Goal: Information Seeking & Learning: Check status

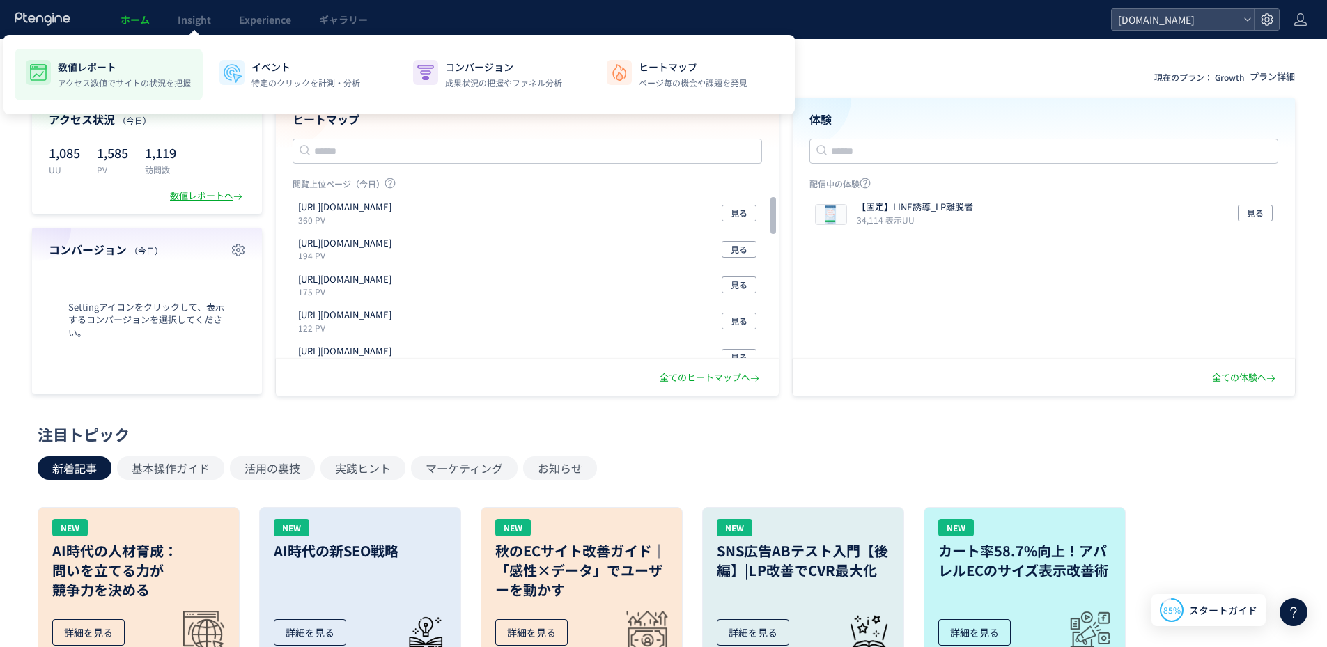
click at [147, 78] on p "アクセス数値でサイトの状況を把握" at bounding box center [124, 83] width 133 height 13
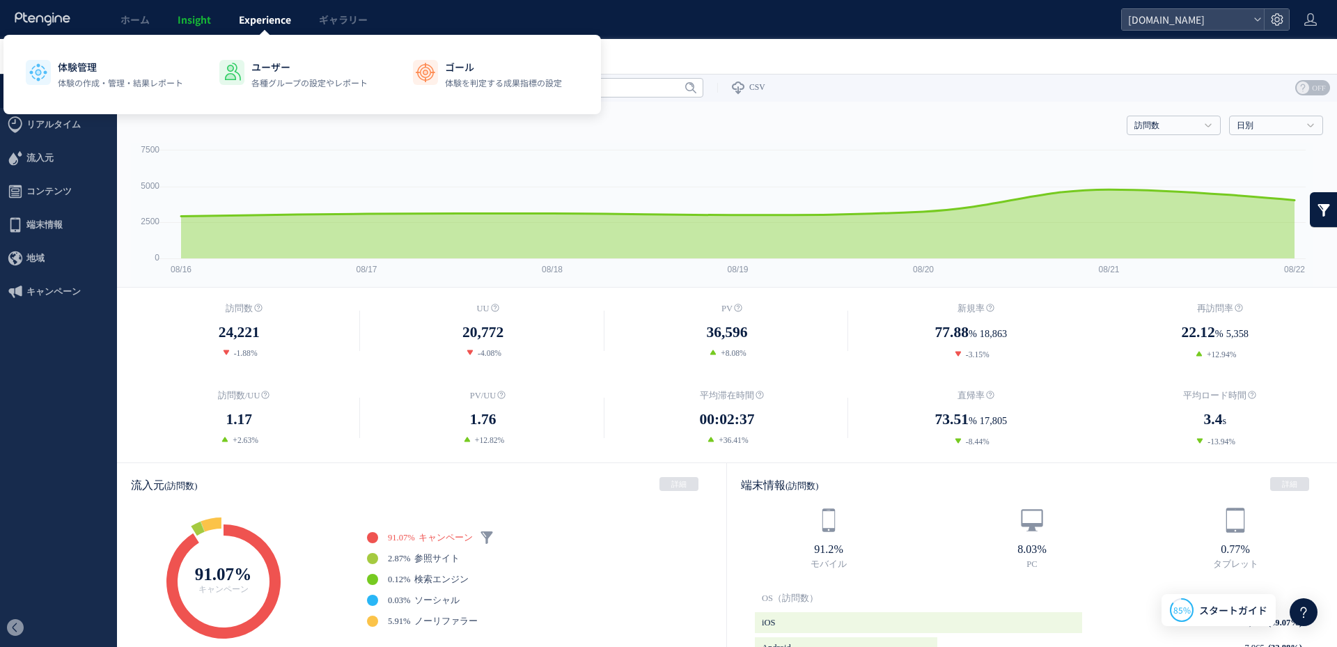
click at [272, 25] on span "Experience" at bounding box center [265, 20] width 52 height 14
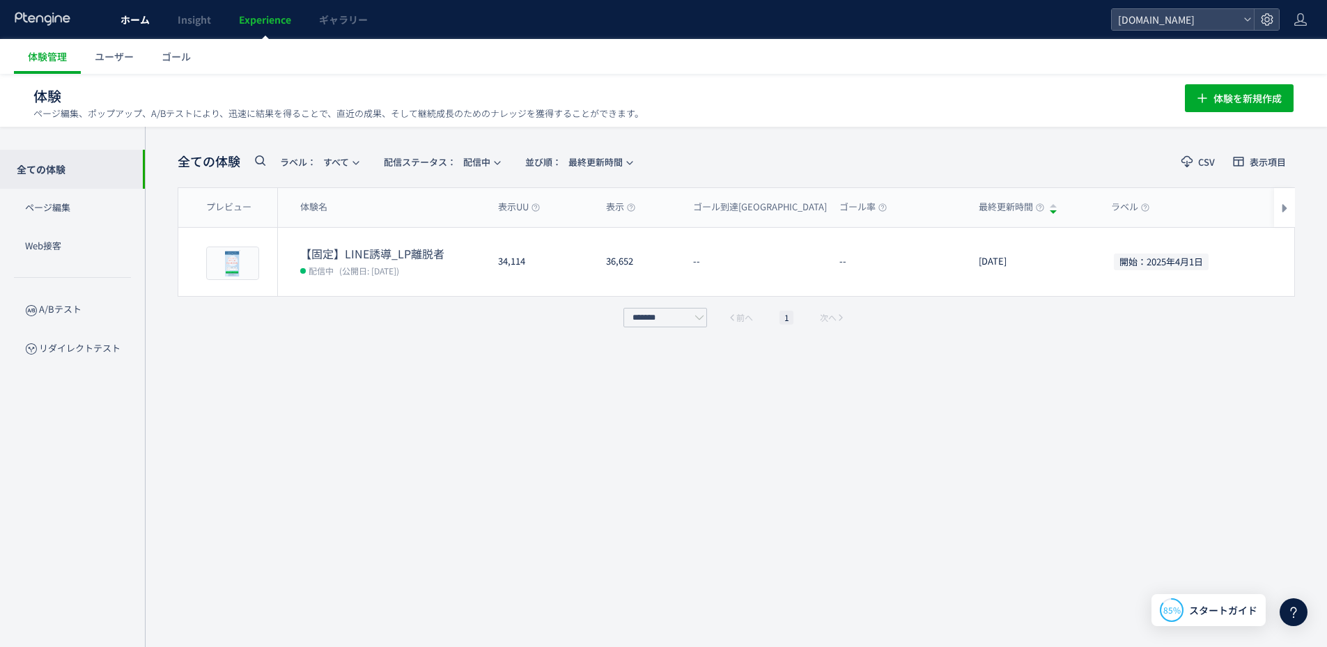
click at [134, 17] on span "ホーム" at bounding box center [135, 20] width 29 height 14
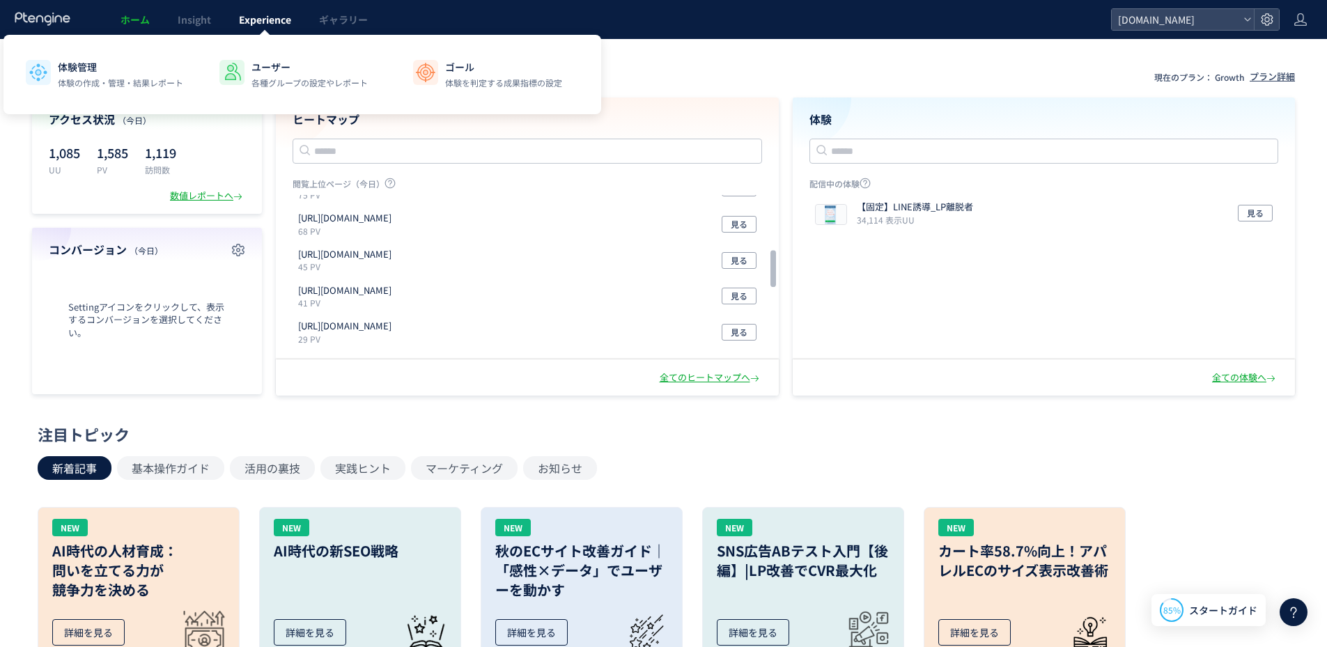
click at [241, 25] on span "Experience" at bounding box center [265, 20] width 52 height 14
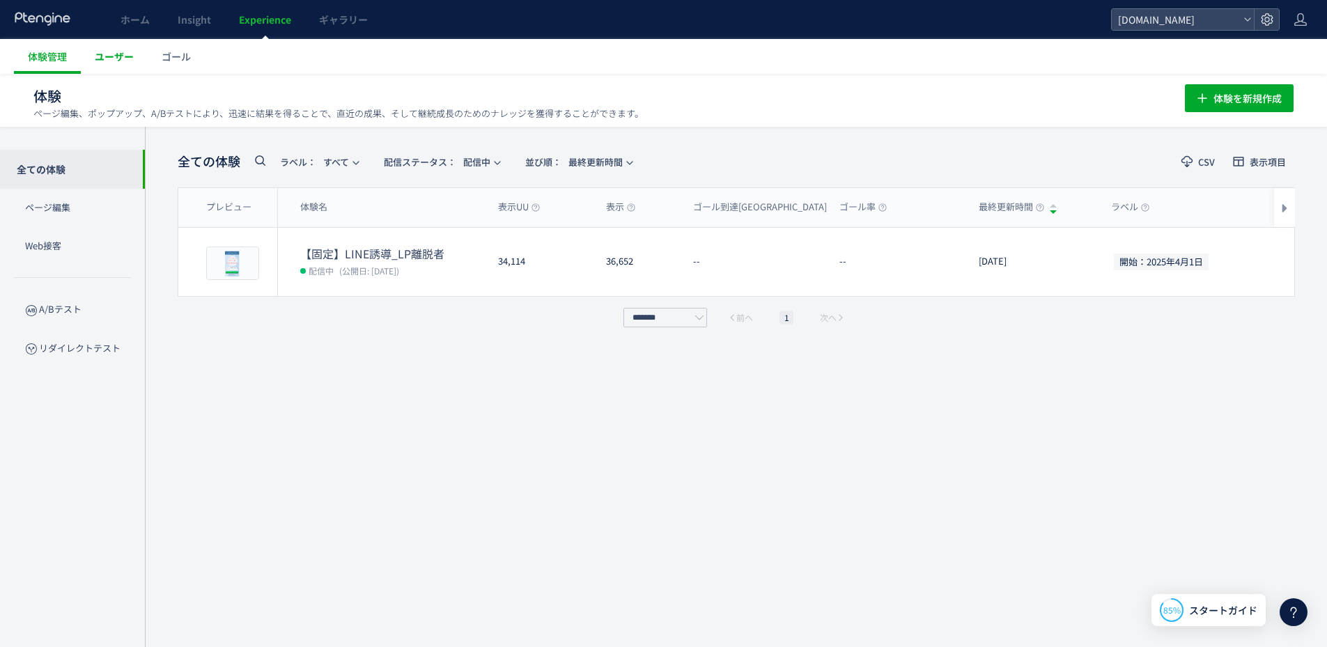
click at [125, 68] on link "ユーザー" at bounding box center [114, 56] width 67 height 35
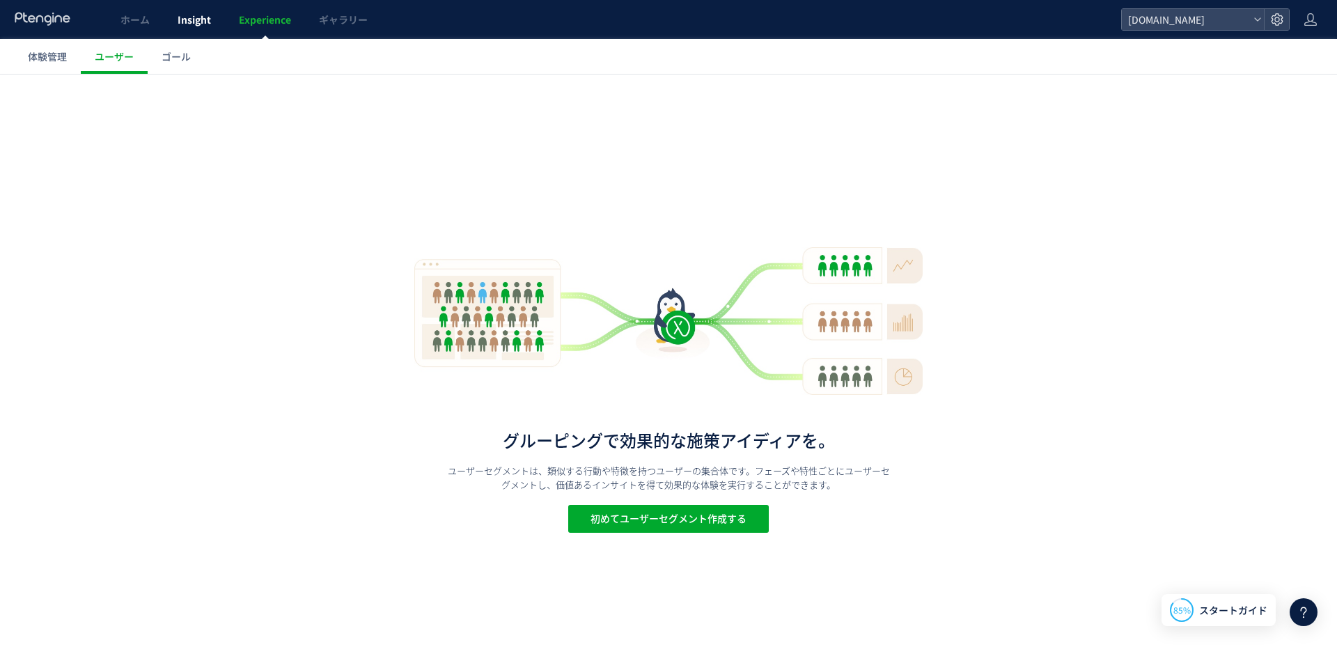
click at [203, 16] on span "Insight" at bounding box center [194, 20] width 33 height 14
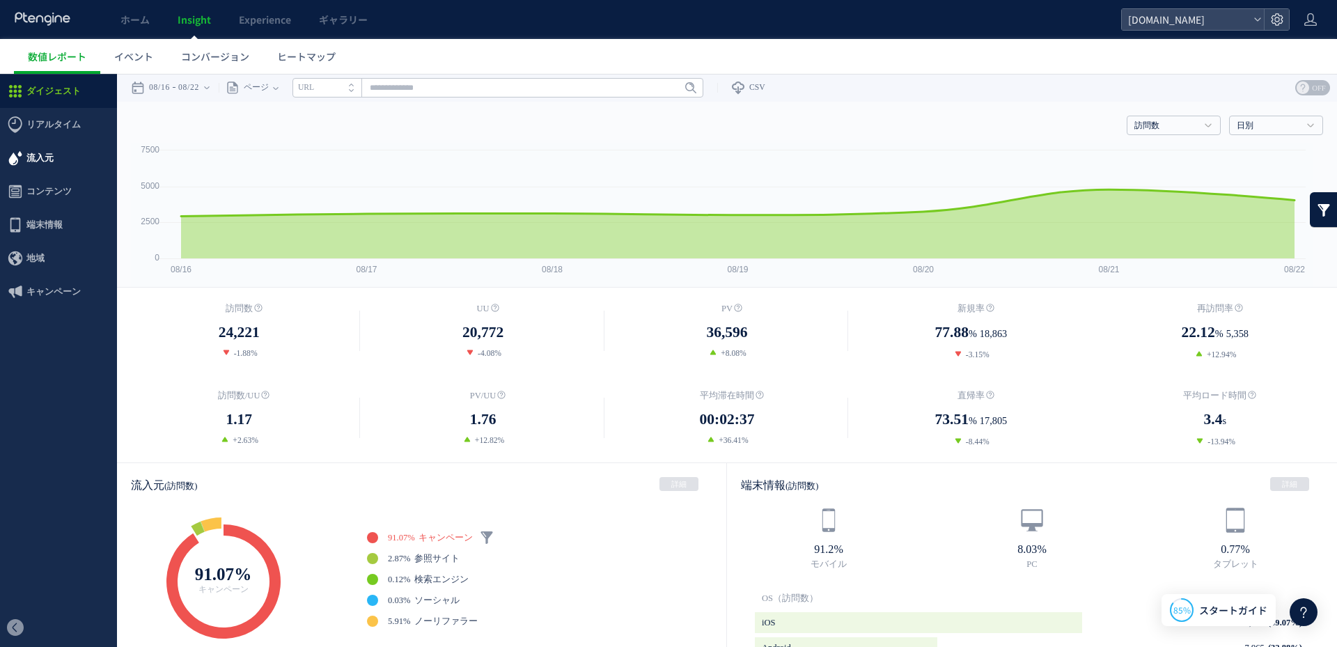
click at [57, 168] on span "流入元" at bounding box center [58, 157] width 117 height 33
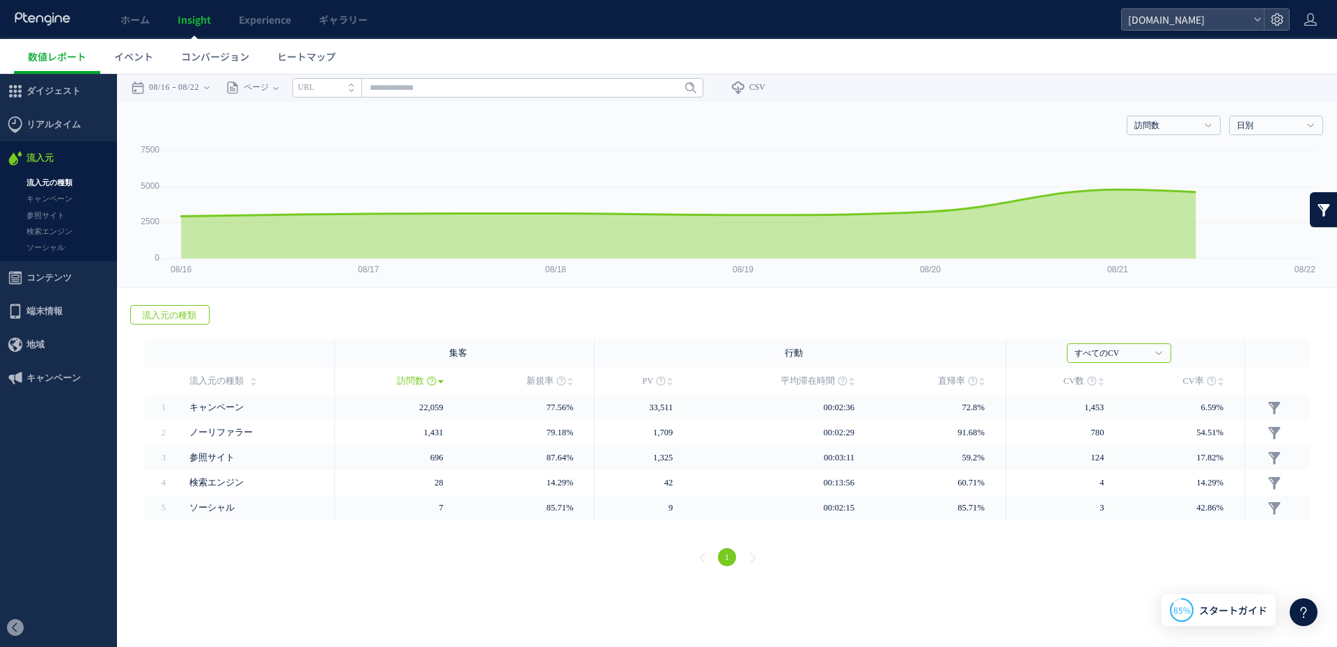
click at [65, 178] on link "流入元の種類" at bounding box center [58, 183] width 117 height 16
click at [62, 201] on link "キャンペーン" at bounding box center [58, 199] width 117 height 16
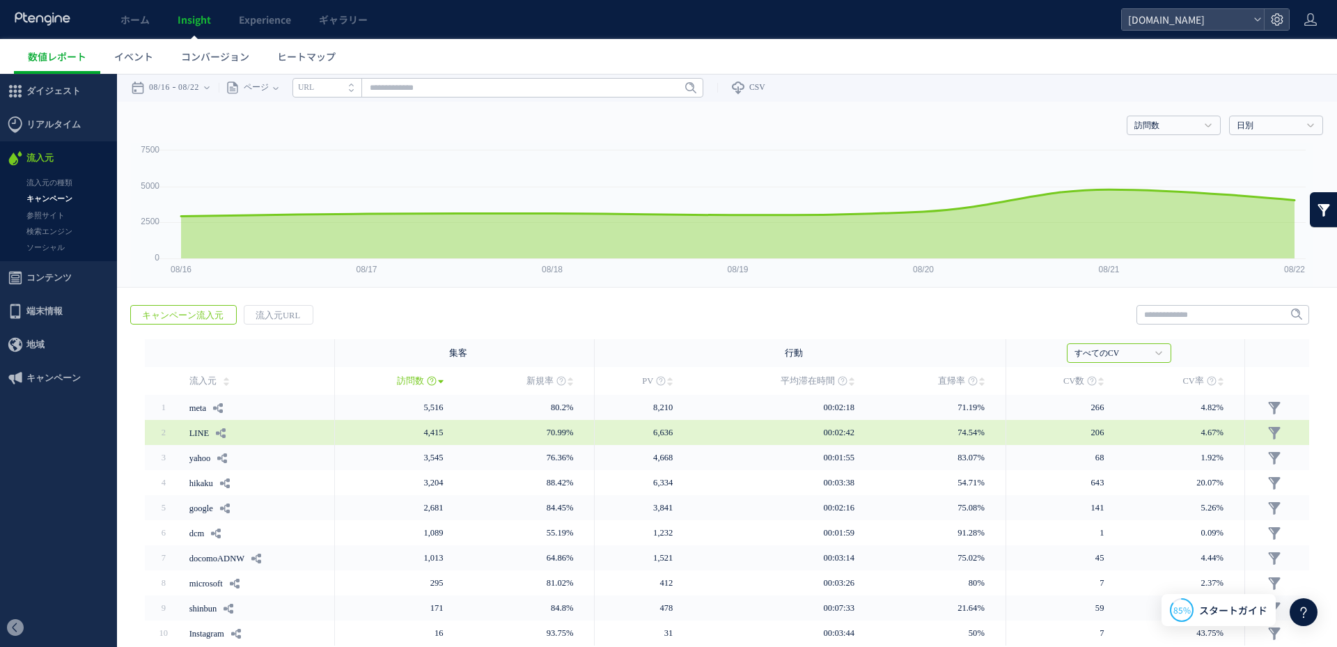
click at [200, 429] on link "LINE" at bounding box center [199, 433] width 20 height 22
click at [269, 434] on div "LINE" at bounding box center [257, 432] width 137 height 25
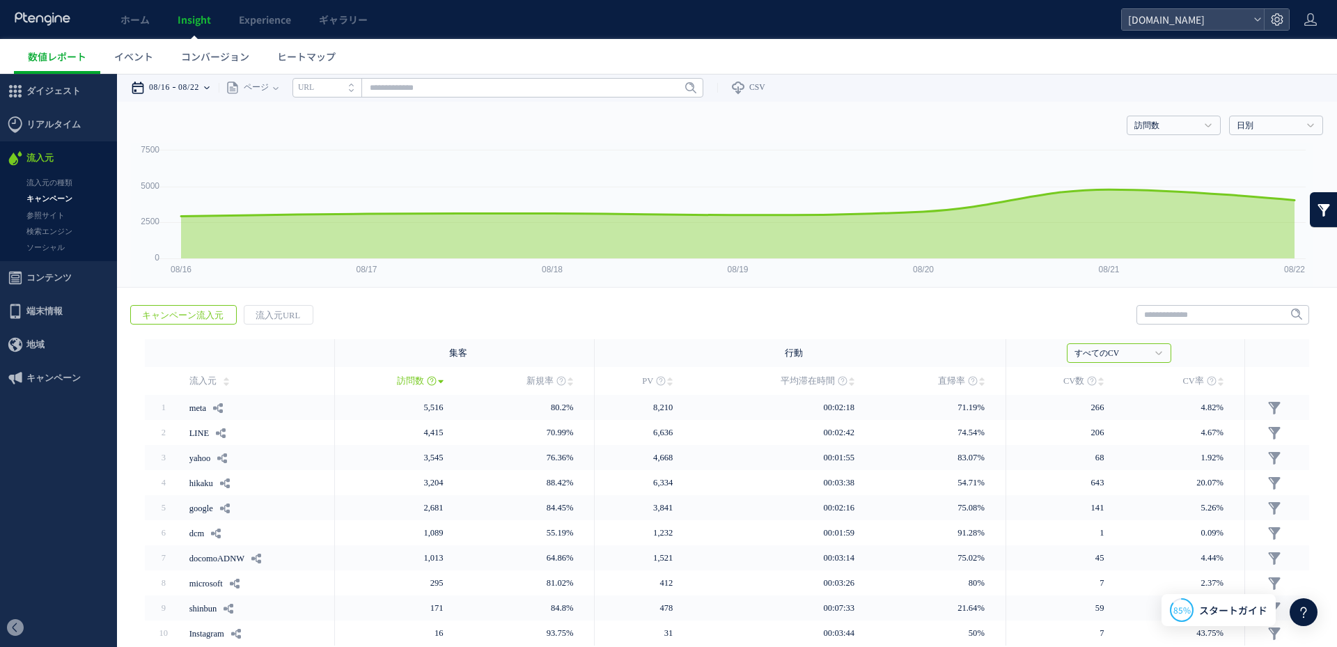
click at [199, 87] on time "08/22" at bounding box center [188, 88] width 21 height 28
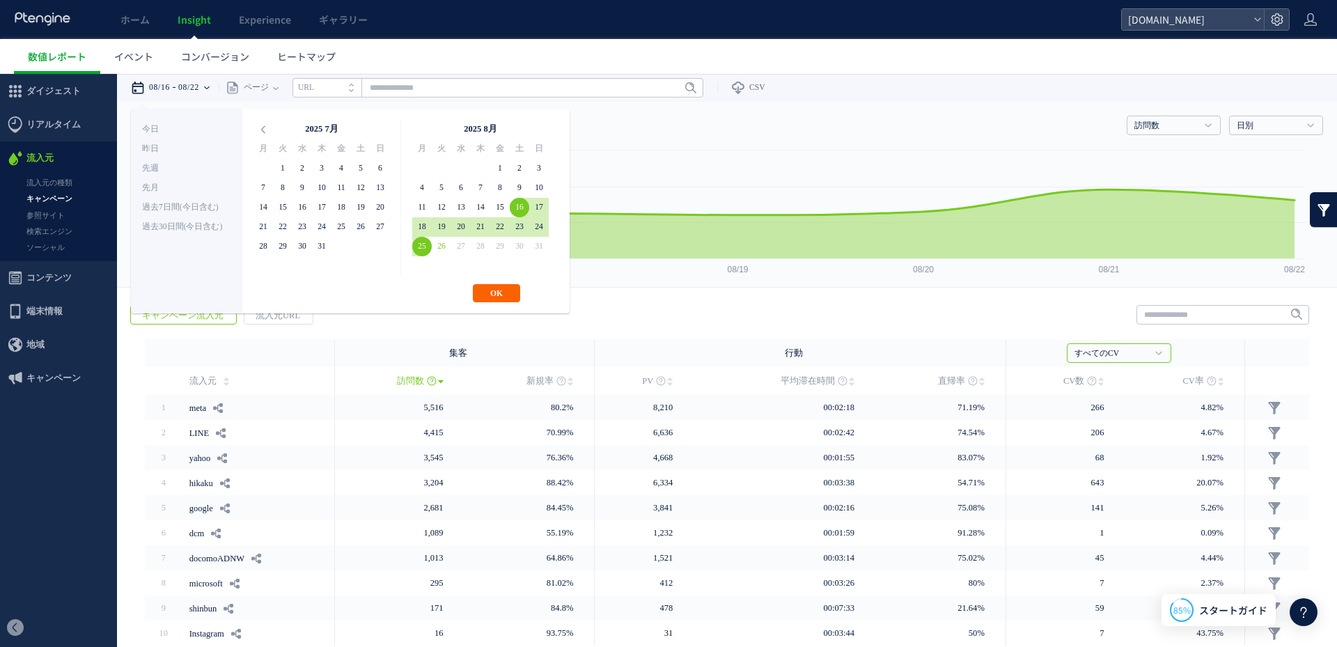
click at [504, 297] on button "OK" at bounding box center [496, 293] width 47 height 18
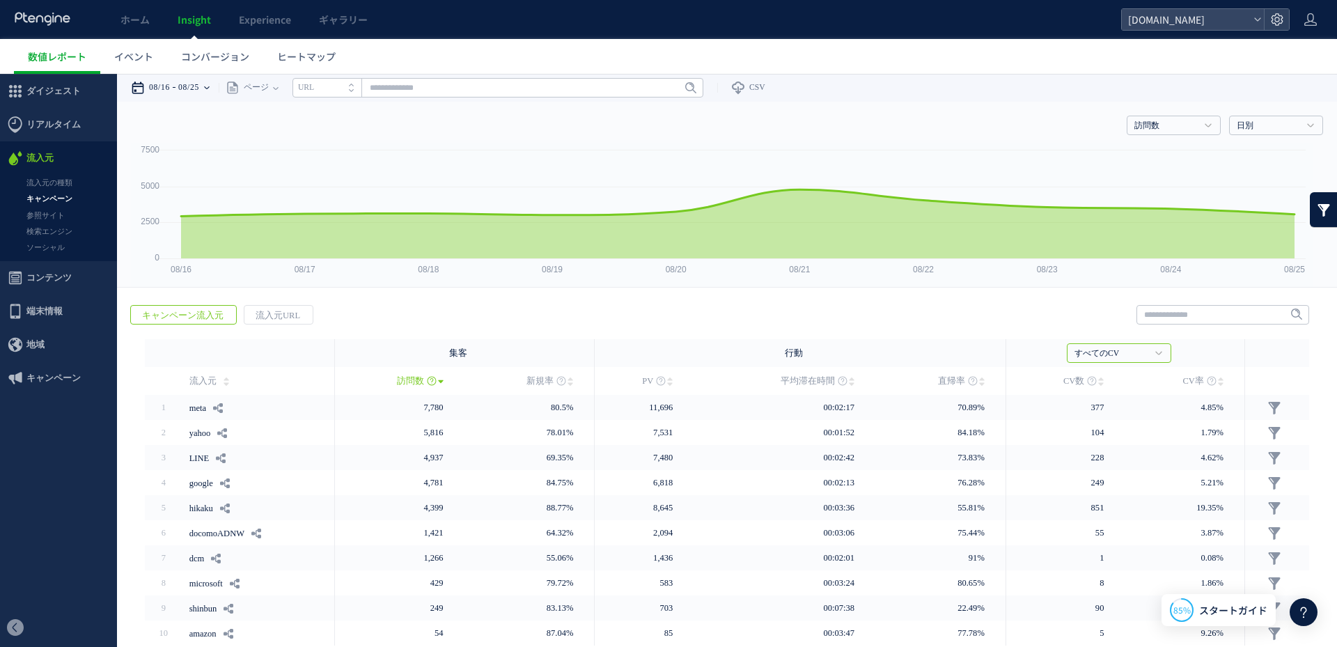
click at [170, 94] on time "08/16" at bounding box center [159, 88] width 21 height 28
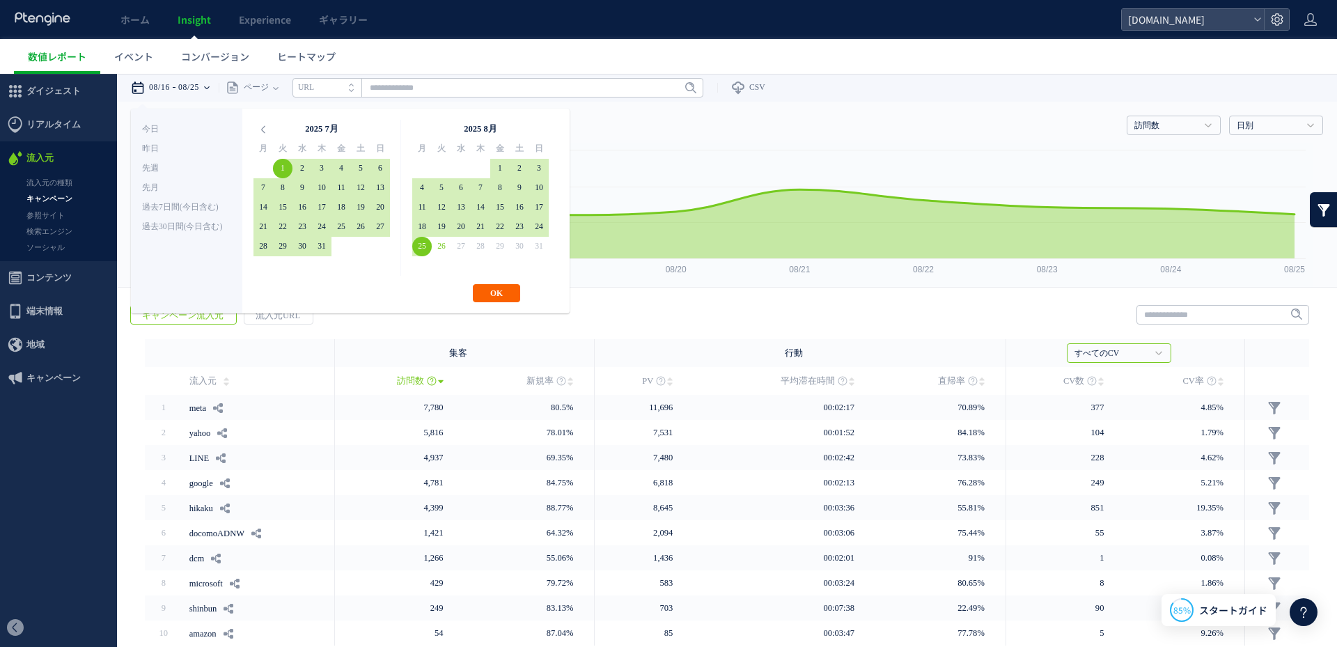
click at [483, 290] on button "OK" at bounding box center [496, 293] width 47 height 18
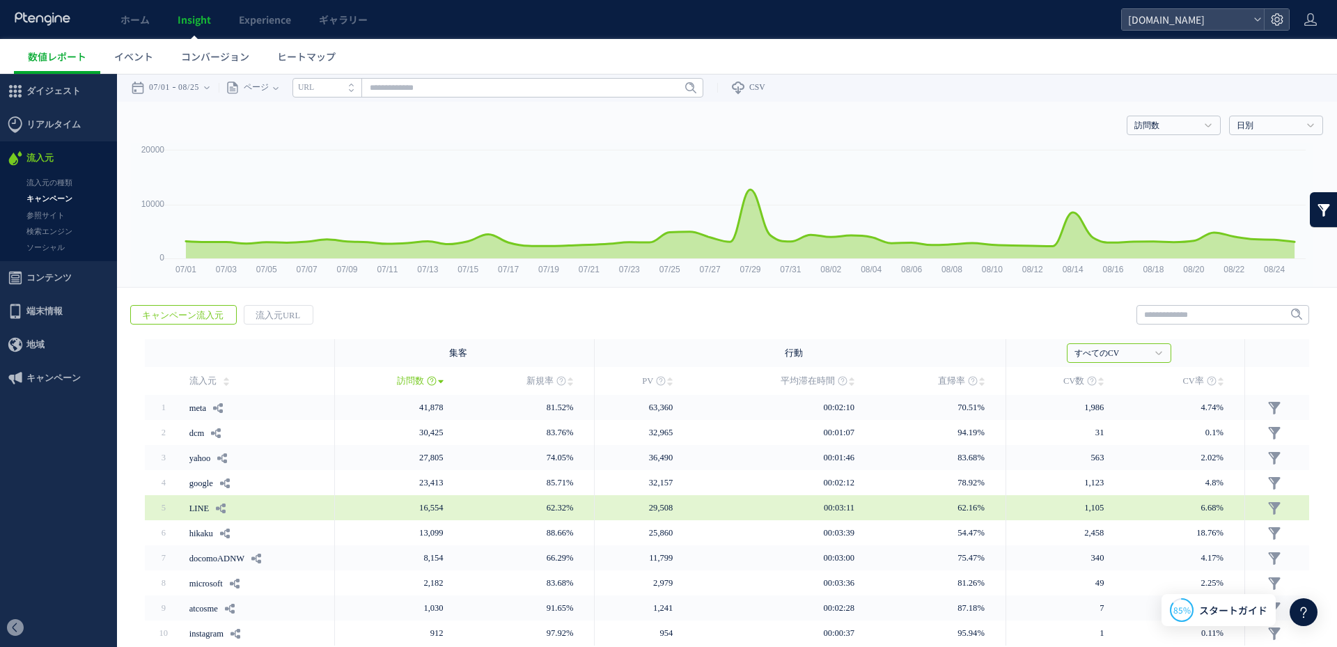
click at [201, 508] on link "LINE" at bounding box center [199, 508] width 20 height 22
click at [222, 511] on icon at bounding box center [221, 509] width 10 height 10
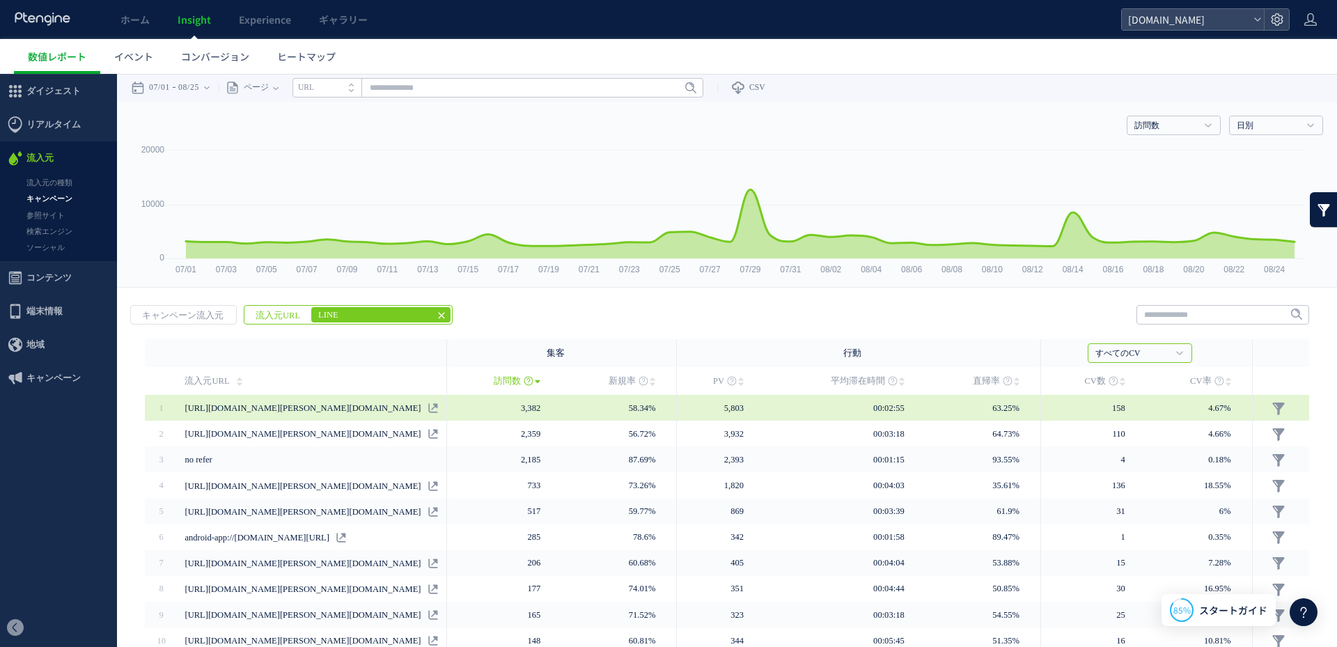
scroll to position [65, 0]
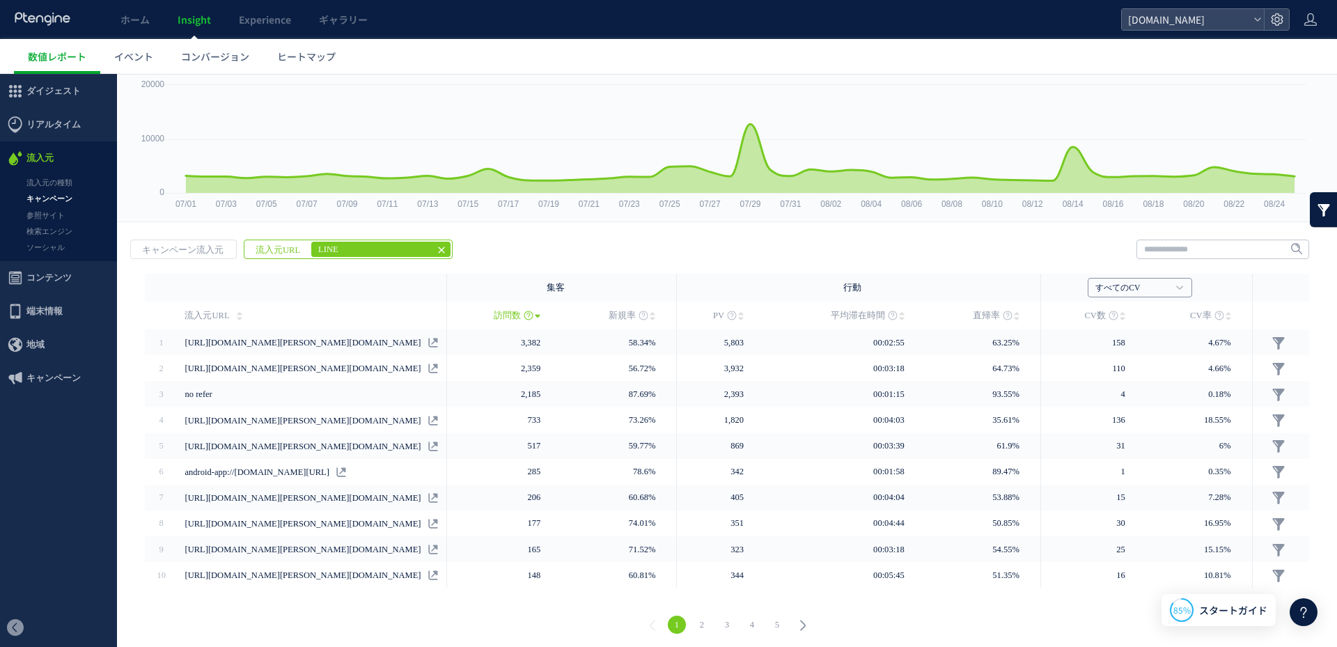
click at [1170, 292] on link "すべてのCV" at bounding box center [1133, 288] width 74 height 13
click at [1096, 336] on link "ドモ請求完了" at bounding box center [1110, 336] width 141 height 18
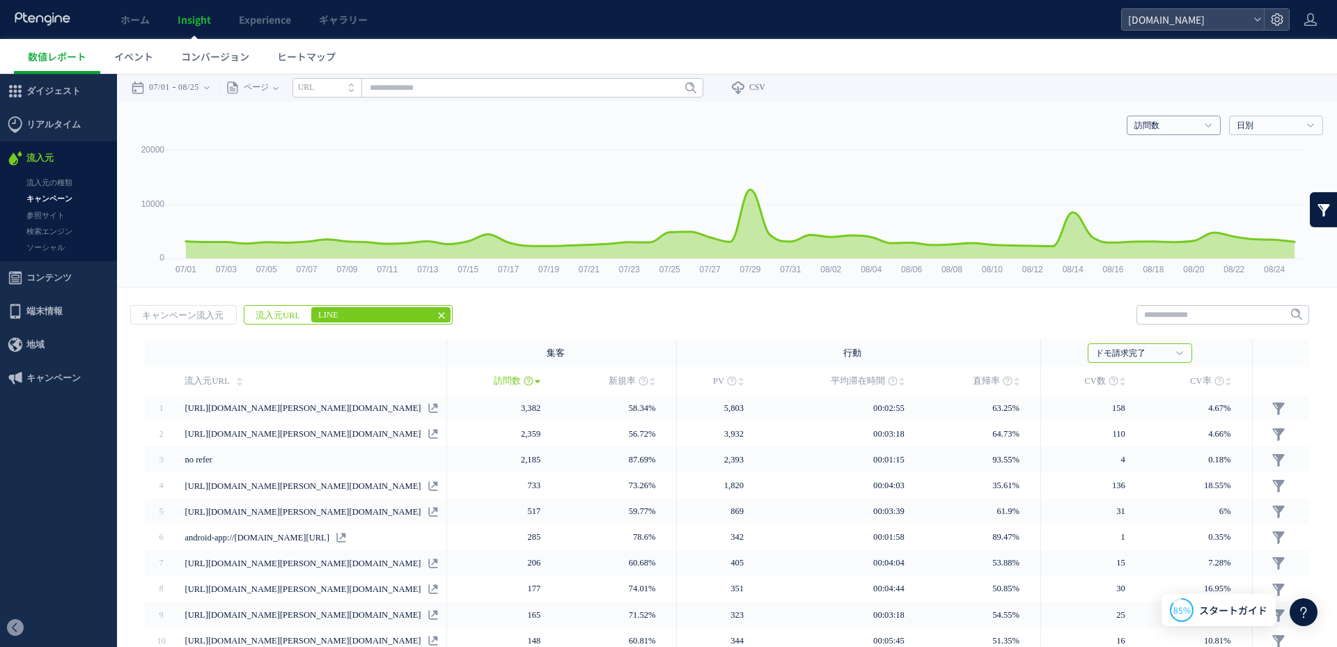
click at [1175, 121] on link "訪問数" at bounding box center [1166, 126] width 63 height 13
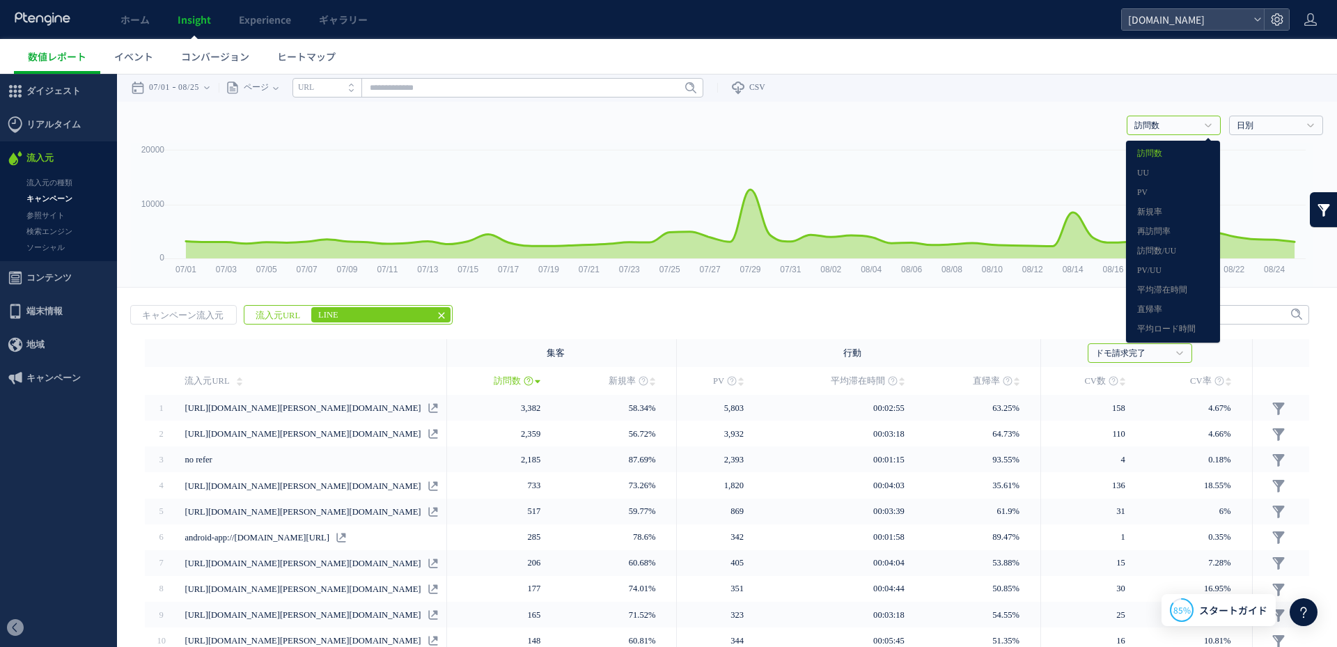
click at [1151, 100] on div "**********" at bounding box center [727, 88] width 1220 height 28
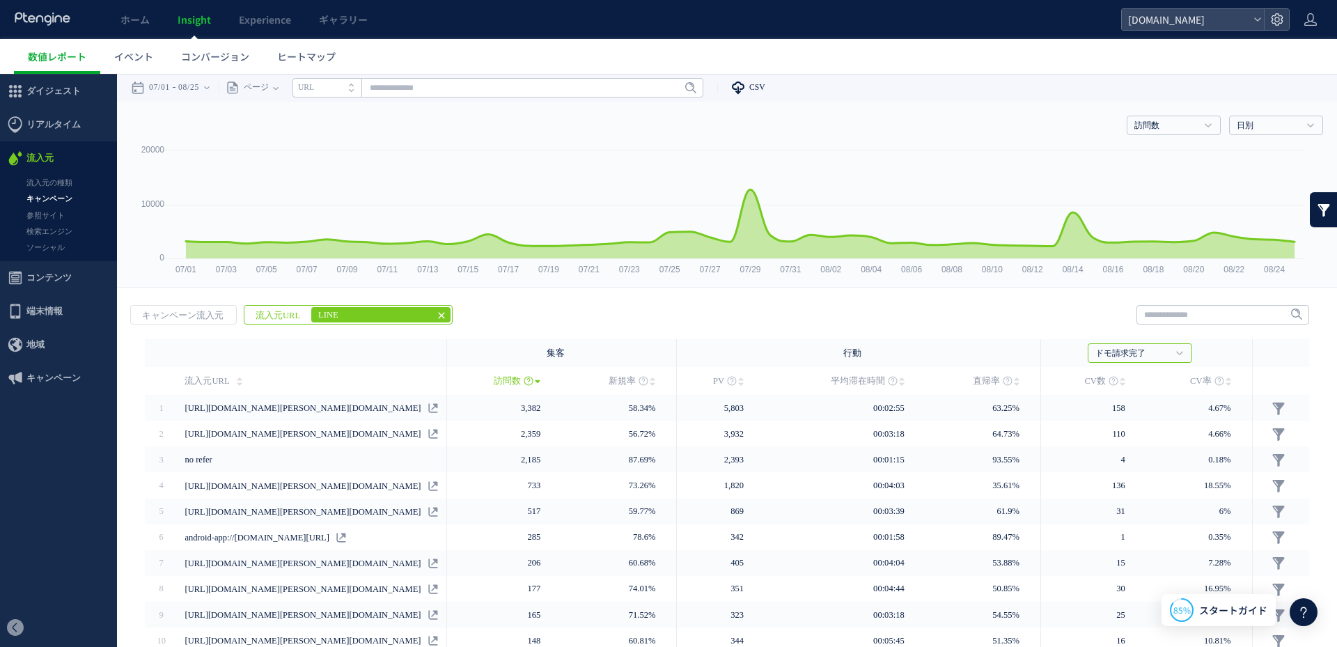
click at [759, 94] on link "CSV" at bounding box center [741, 88] width 48 height 28
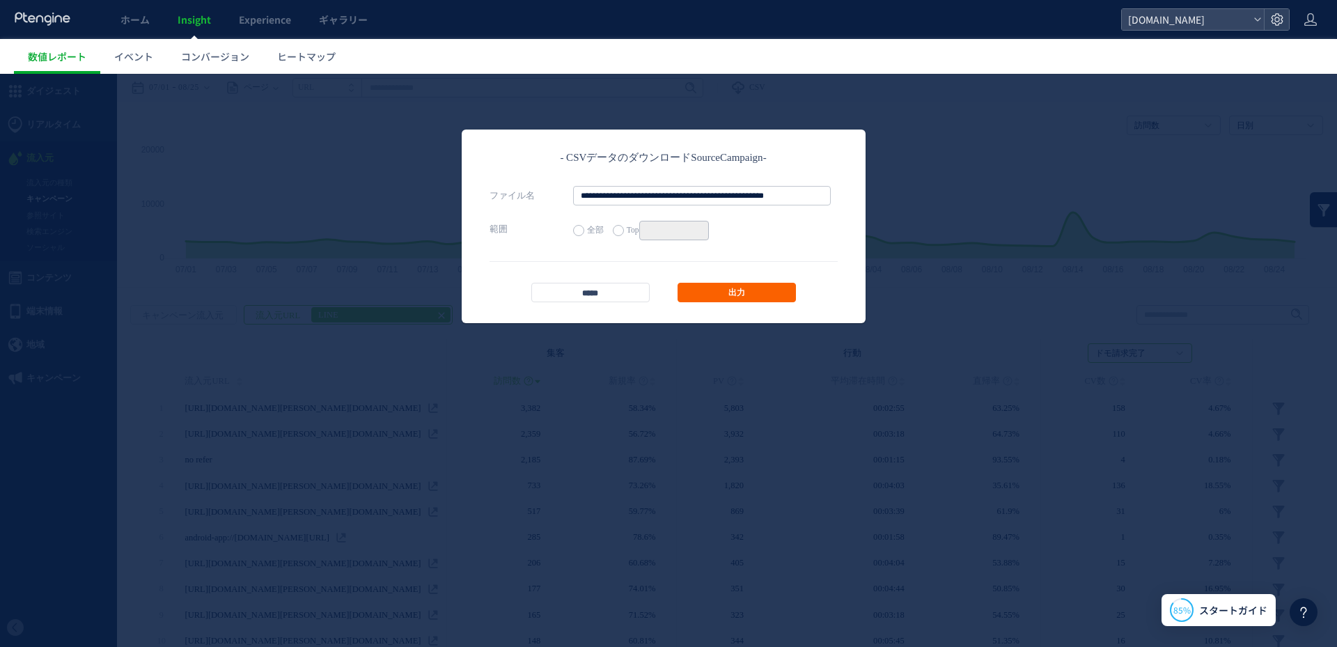
click at [703, 291] on link "出力" at bounding box center [737, 293] width 118 height 20
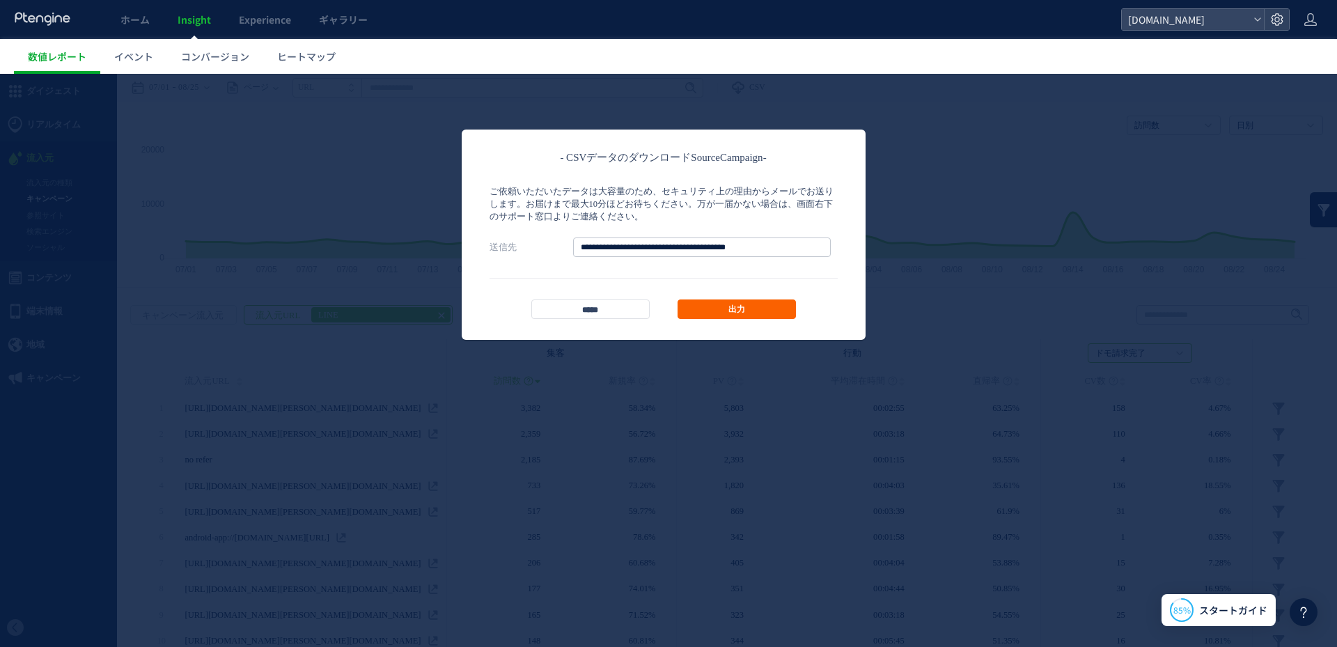
click at [754, 307] on link "出力" at bounding box center [737, 310] width 118 height 20
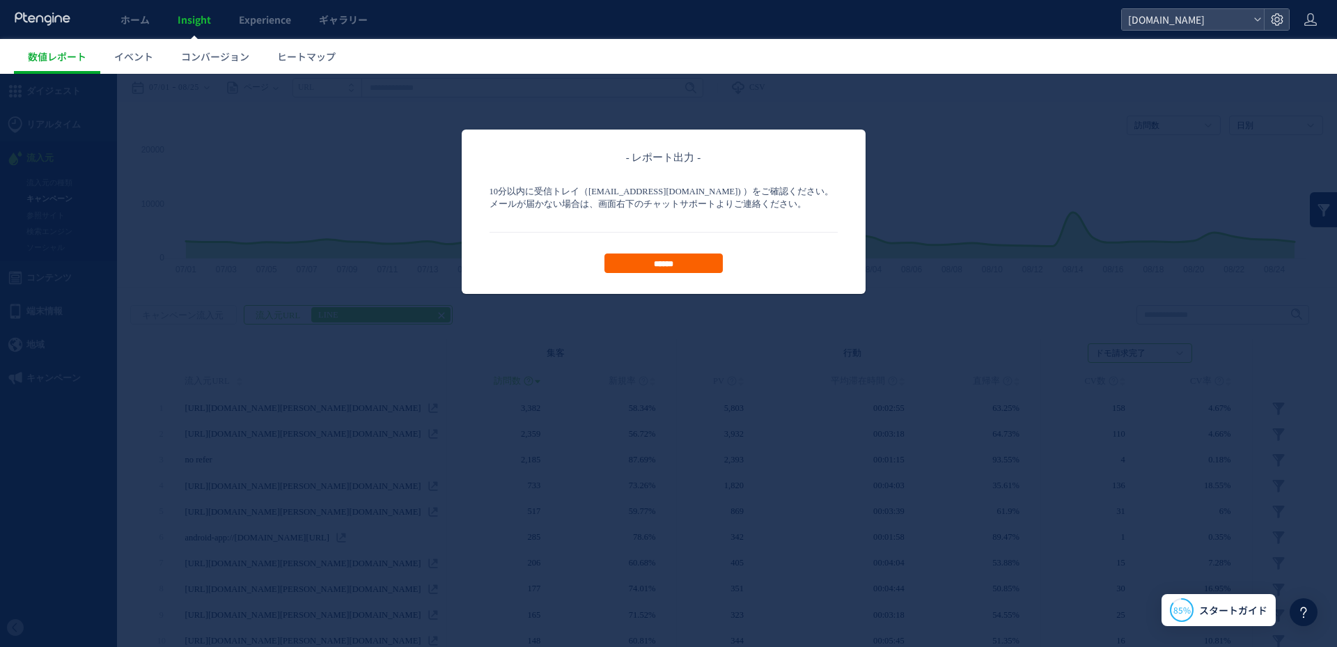
click at [699, 273] on input "******" at bounding box center [664, 264] width 118 height 20
